Goal: Task Accomplishment & Management: Use online tool/utility

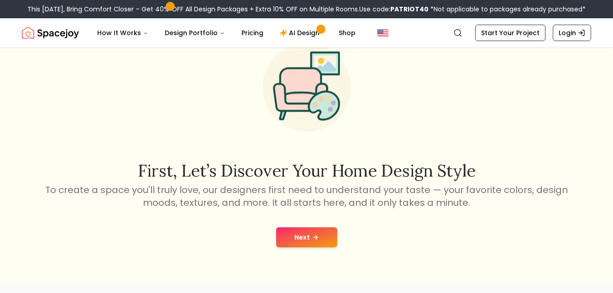
click at [295, 239] on button "Next" at bounding box center [306, 237] width 61 height 20
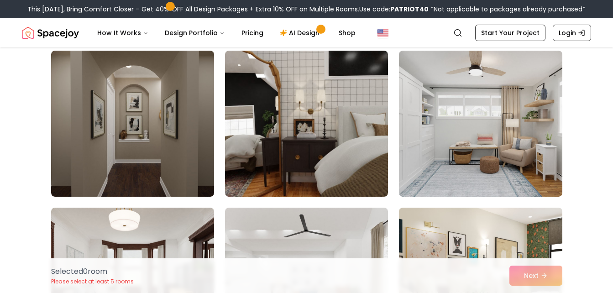
scroll to position [1332, 0]
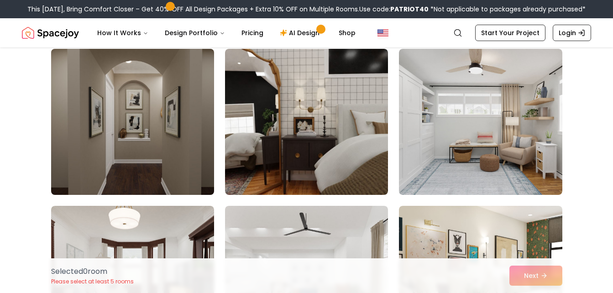
click at [108, 160] on img at bounding box center [132, 121] width 171 height 153
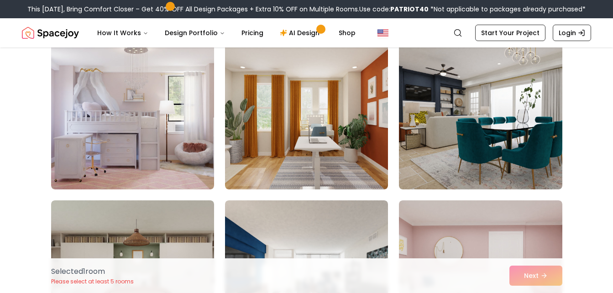
scroll to position [1655, 0]
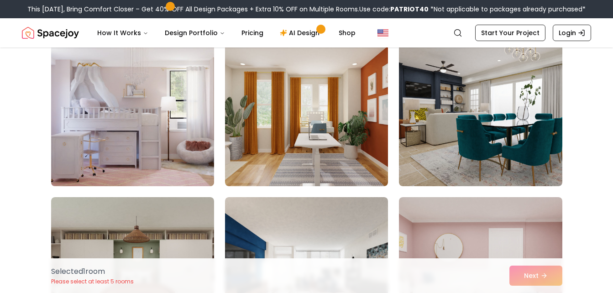
click at [130, 150] on img at bounding box center [132, 113] width 171 height 153
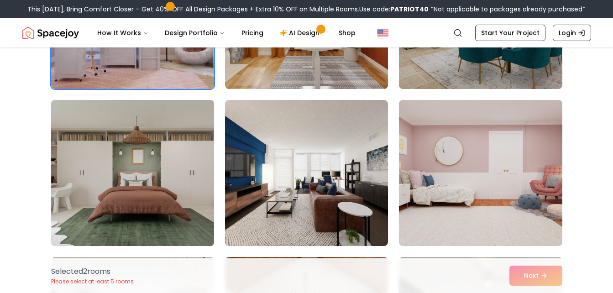
click at [127, 211] on img at bounding box center [132, 172] width 171 height 153
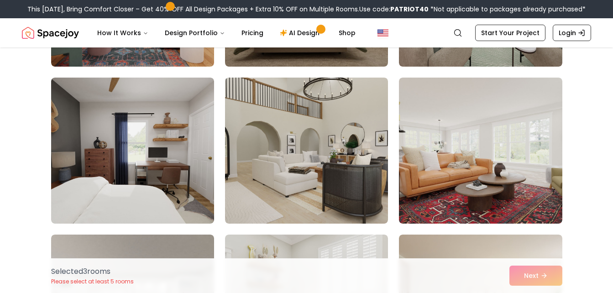
scroll to position [2090, 0]
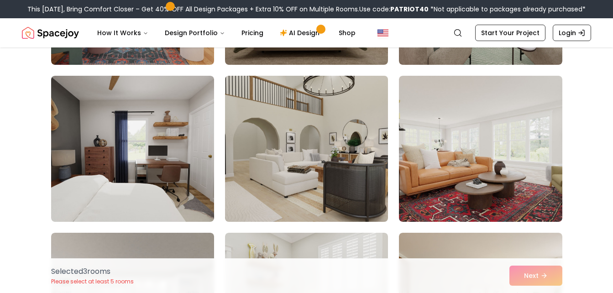
click at [262, 205] on img at bounding box center [306, 148] width 171 height 153
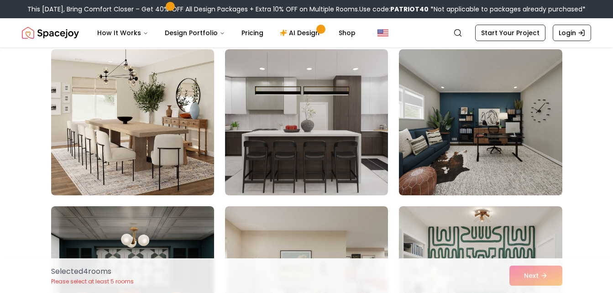
scroll to position [2433, 0]
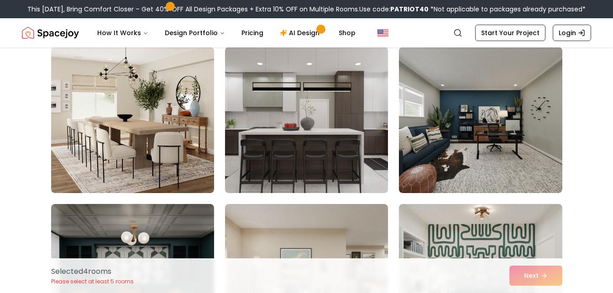
click at [255, 166] on img at bounding box center [306, 119] width 171 height 153
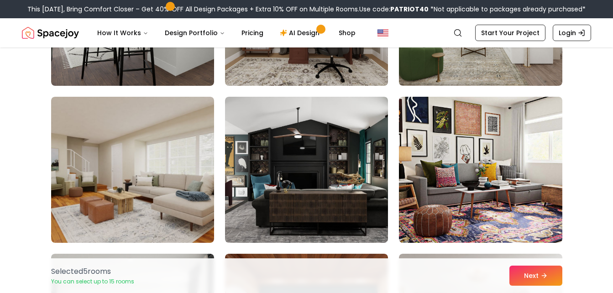
scroll to position [3328, 0]
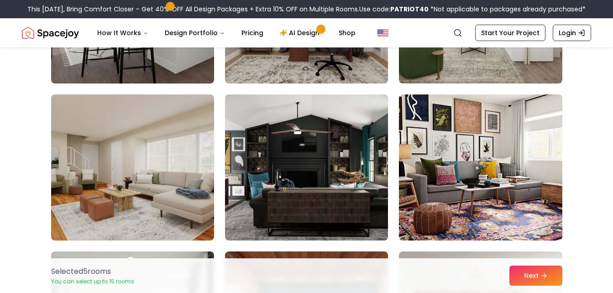
click at [332, 191] on img at bounding box center [306, 167] width 171 height 153
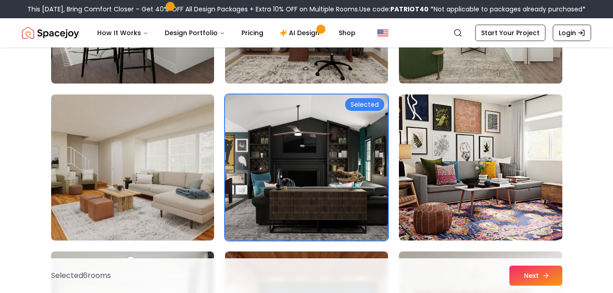
click at [532, 276] on button "Next" at bounding box center [536, 276] width 53 height 20
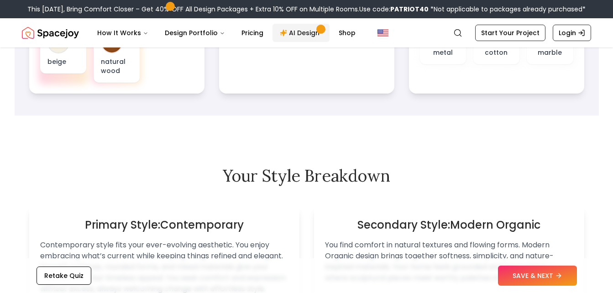
scroll to position [472, 0]
